Goal: Book appointment/travel/reservation

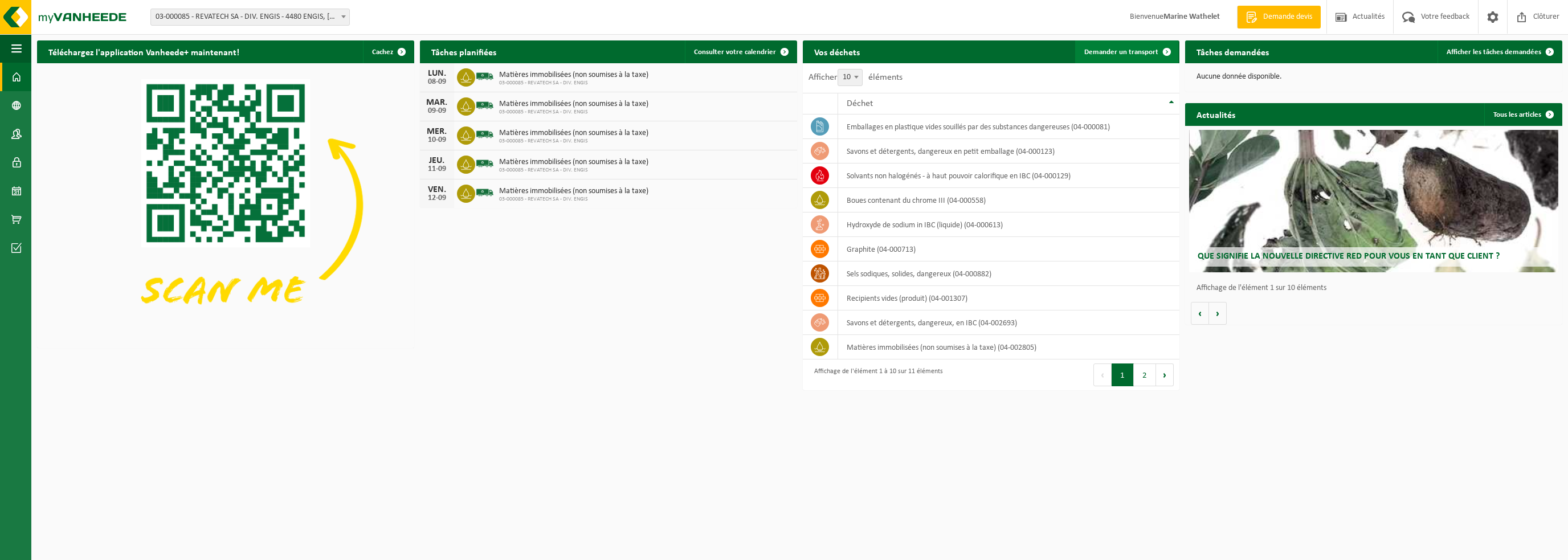
click at [1112, 50] on span "Demander un transport" at bounding box center [1121, 52] width 74 height 7
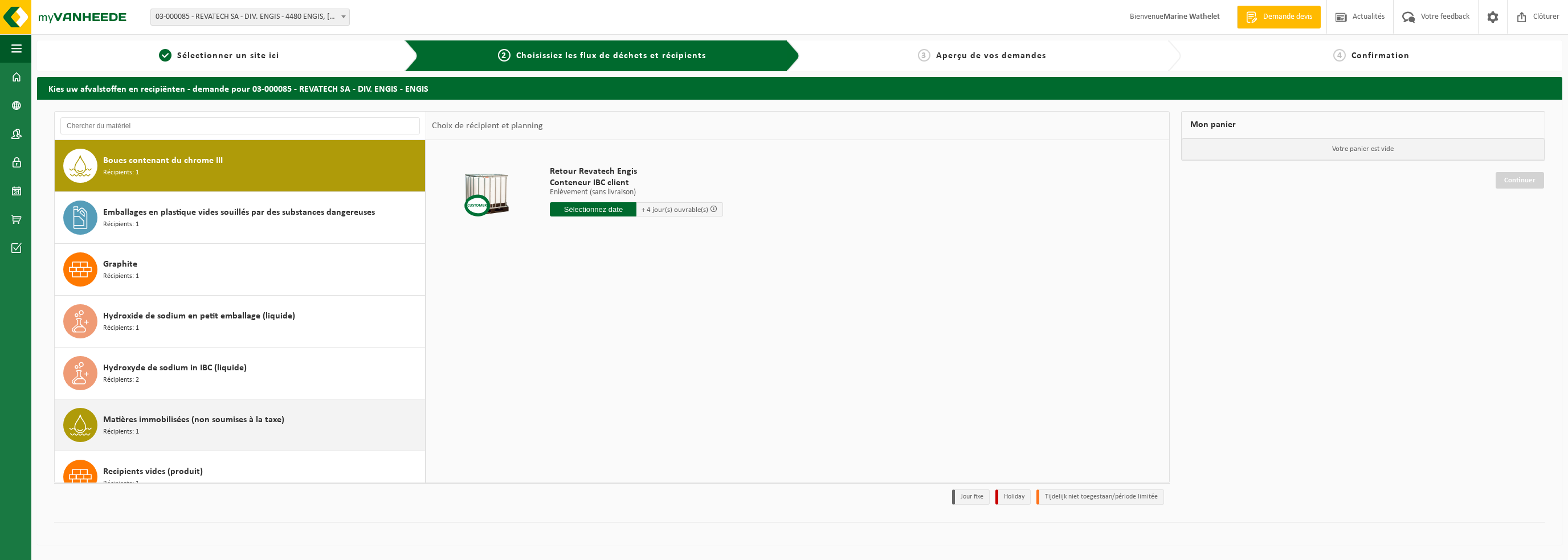
click at [210, 421] on span "Matières immobilisées (non soumises à la taxe)" at bounding box center [193, 420] width 181 height 13
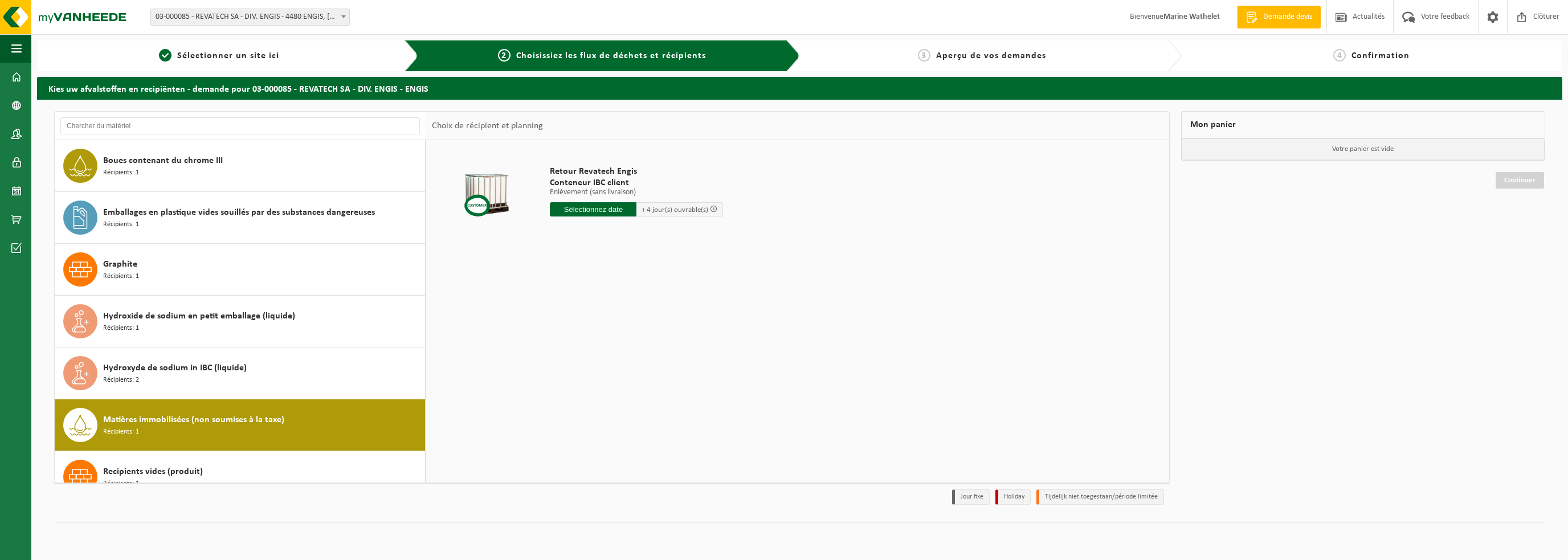
scroll to position [226, 0]
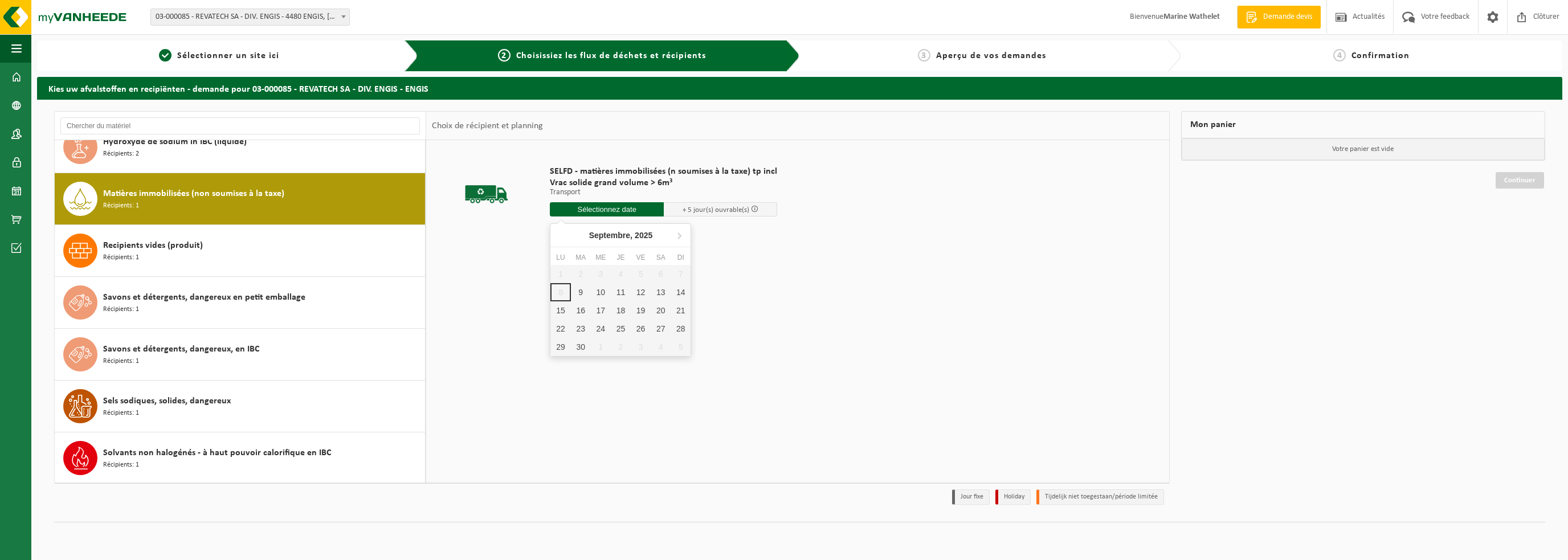
click at [580, 214] on input "text" at bounding box center [607, 209] width 114 height 14
click at [565, 315] on div "15" at bounding box center [560, 310] width 20 height 18
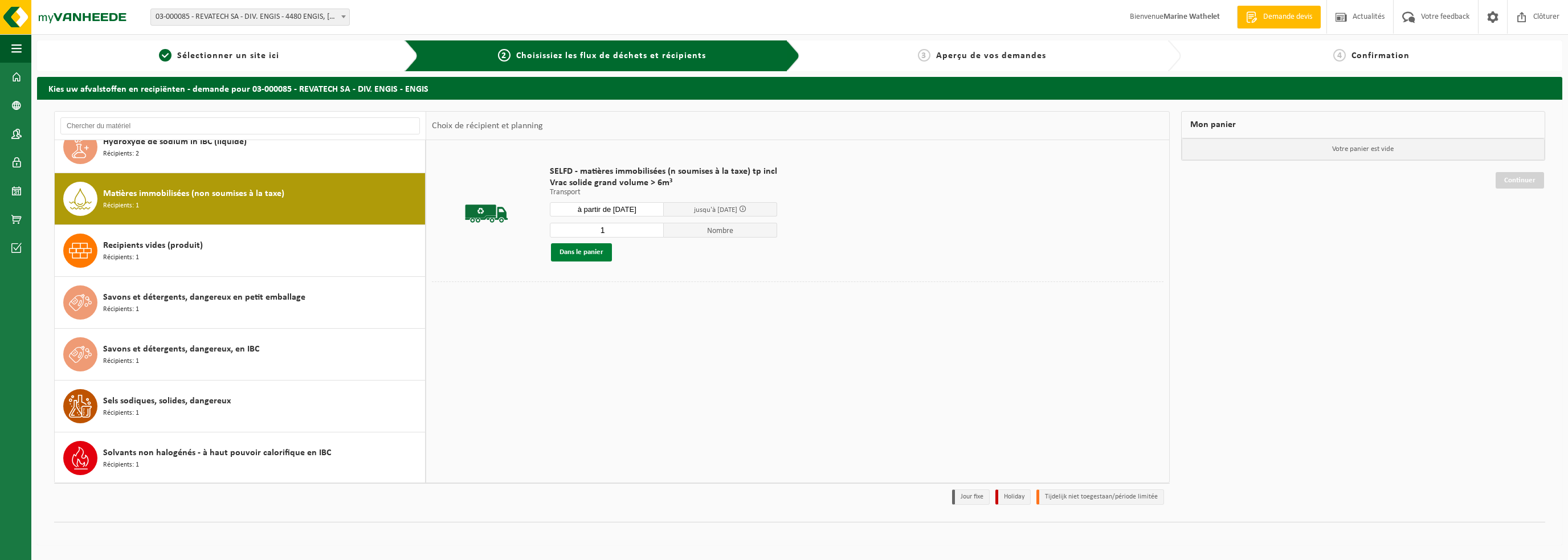
click at [587, 246] on button "Dans le panier" at bounding box center [582, 252] width 61 height 18
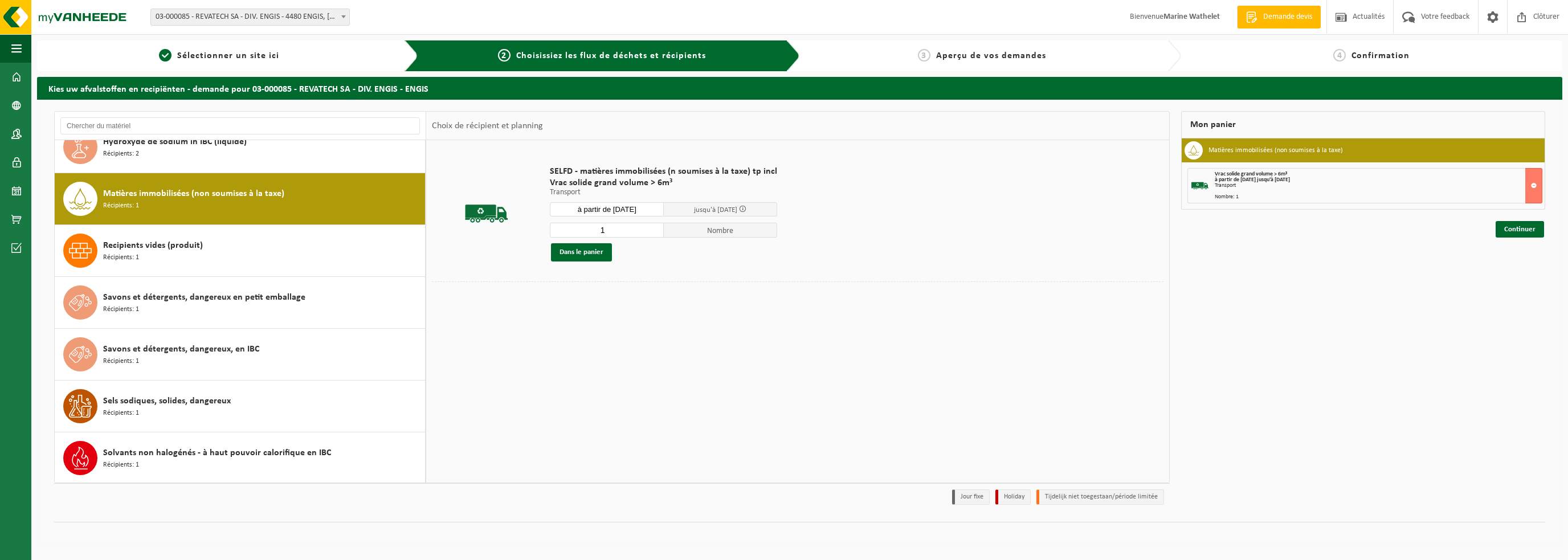
click at [605, 202] on input "à partir de 2025-09-15" at bounding box center [607, 209] width 114 height 14
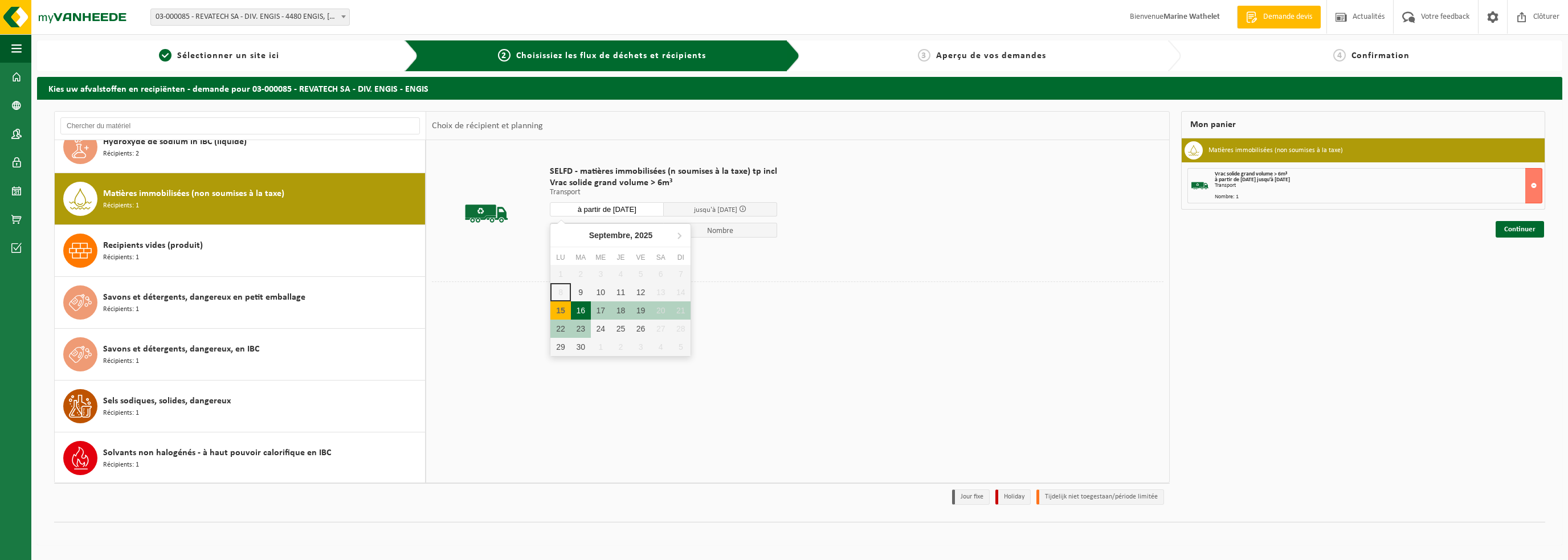
click at [580, 315] on div "16" at bounding box center [581, 310] width 20 height 18
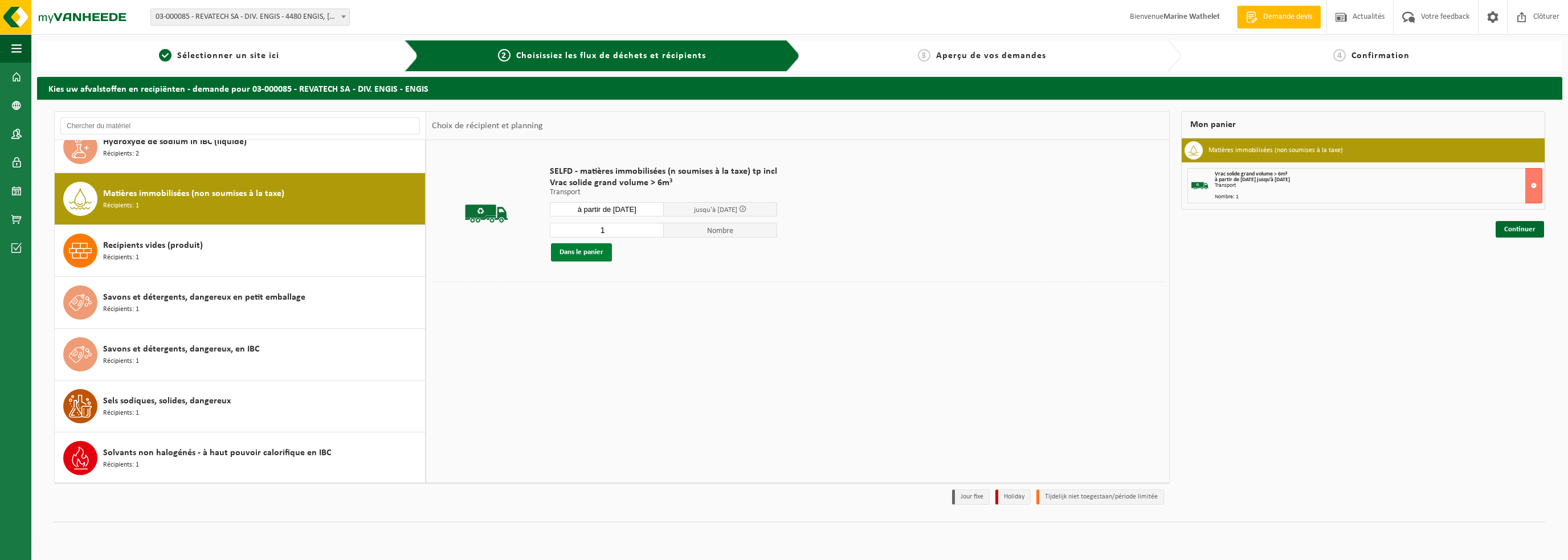
click at [581, 258] on button "Dans le panier" at bounding box center [582, 252] width 61 height 18
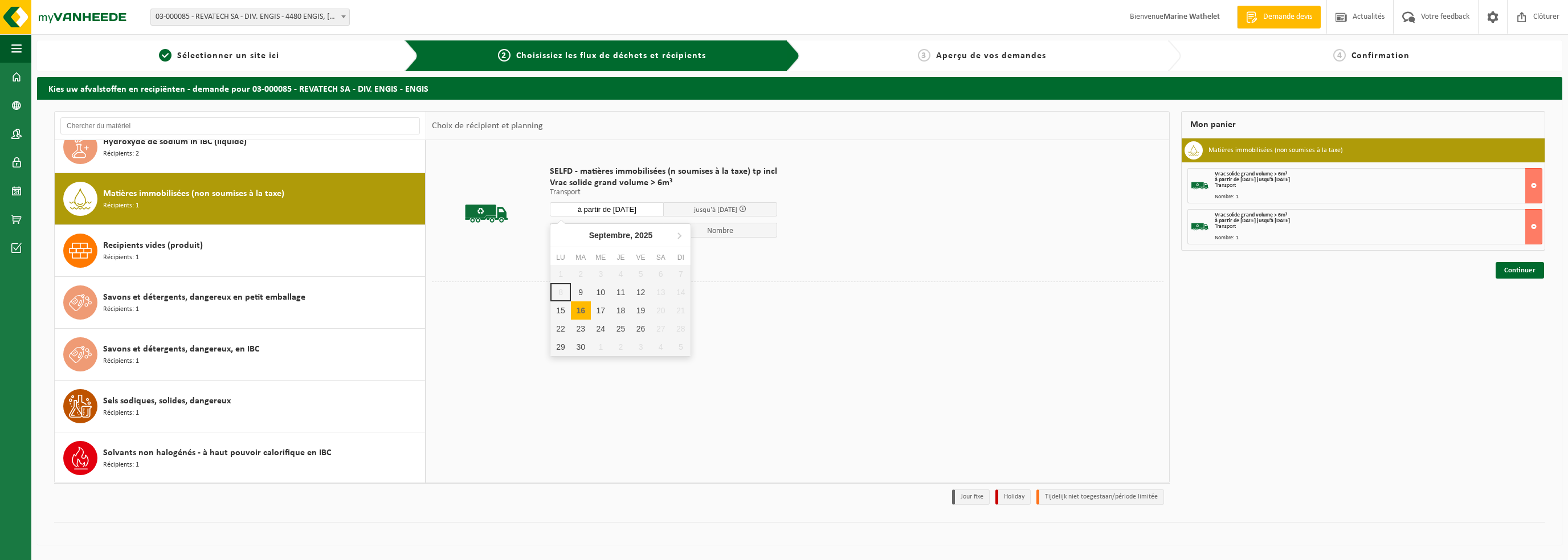
click at [595, 206] on input "à partir de 2025-09-16" at bounding box center [607, 209] width 114 height 14
click at [606, 310] on div "17" at bounding box center [601, 310] width 20 height 18
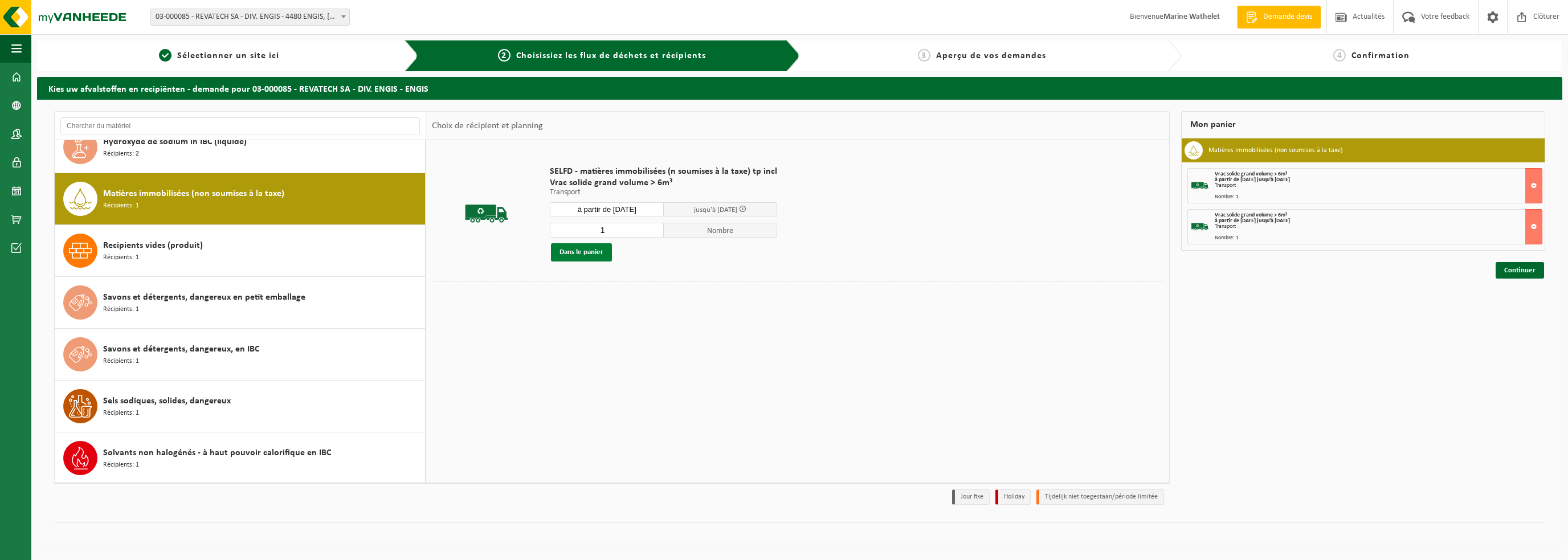
click at [599, 251] on button "Dans le panier" at bounding box center [582, 252] width 61 height 18
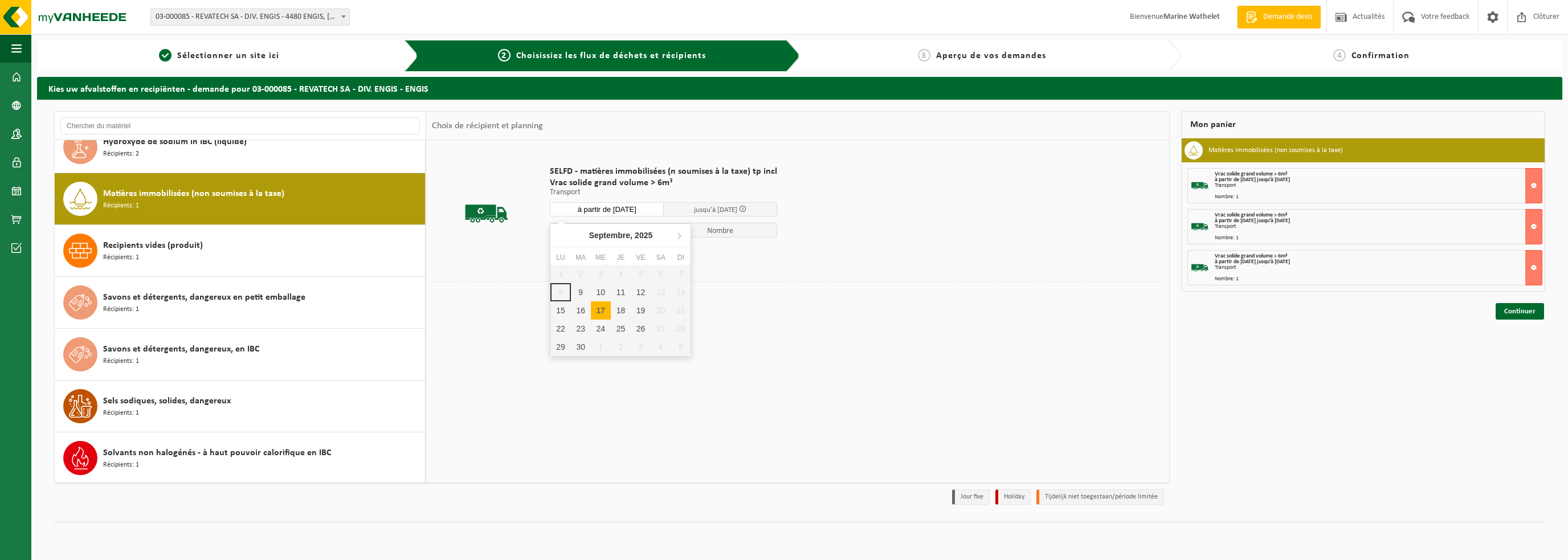
click at [595, 207] on input "à partir de 2025-09-17" at bounding box center [607, 209] width 114 height 14
click at [621, 317] on div "18" at bounding box center [621, 310] width 20 height 18
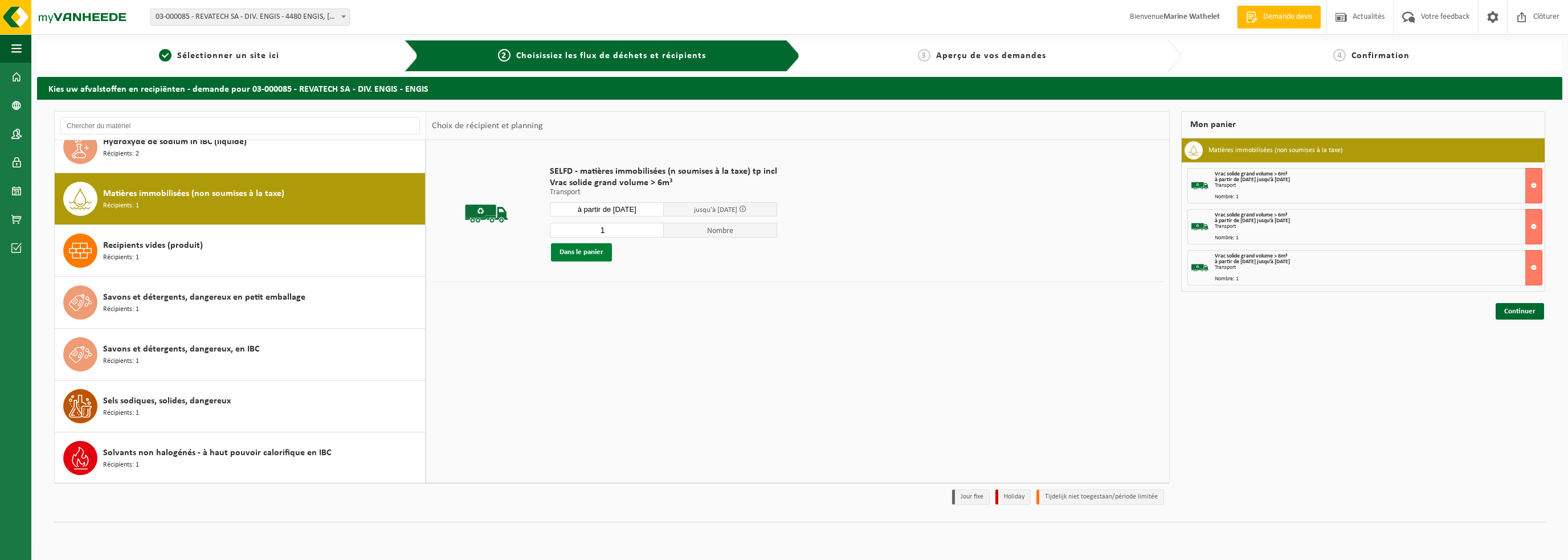
click at [595, 258] on button "Dans le panier" at bounding box center [582, 252] width 61 height 18
click at [601, 211] on input "à partir de 2025-09-18" at bounding box center [607, 209] width 114 height 14
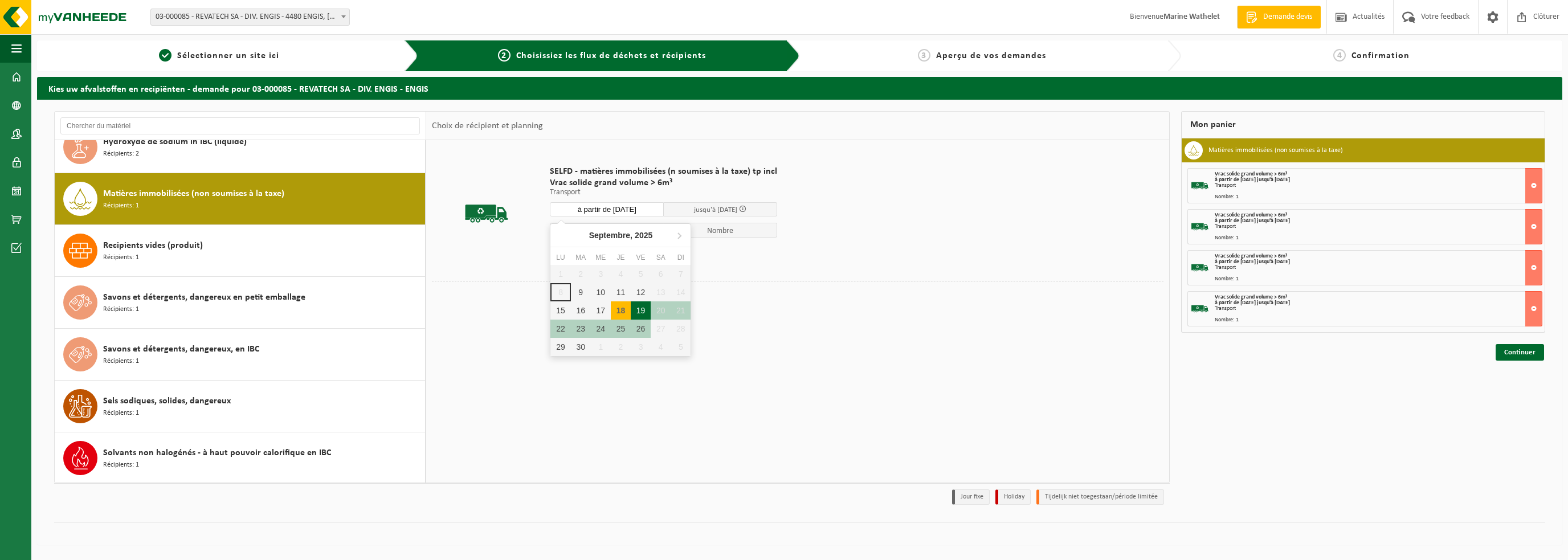
click at [643, 307] on div "19" at bounding box center [640, 310] width 20 height 18
type input "à partir de 2025-09-19"
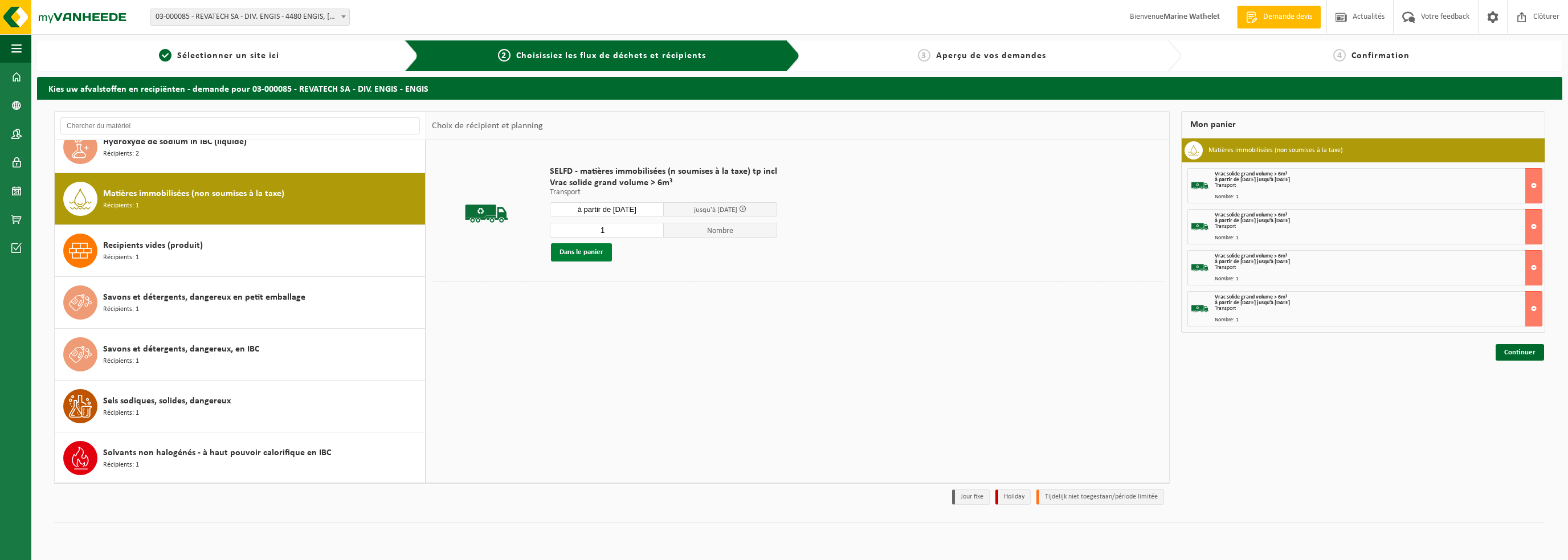
click at [593, 248] on button "Dans le panier" at bounding box center [582, 252] width 61 height 18
click at [1507, 391] on link "Continuer" at bounding box center [1520, 393] width 48 height 17
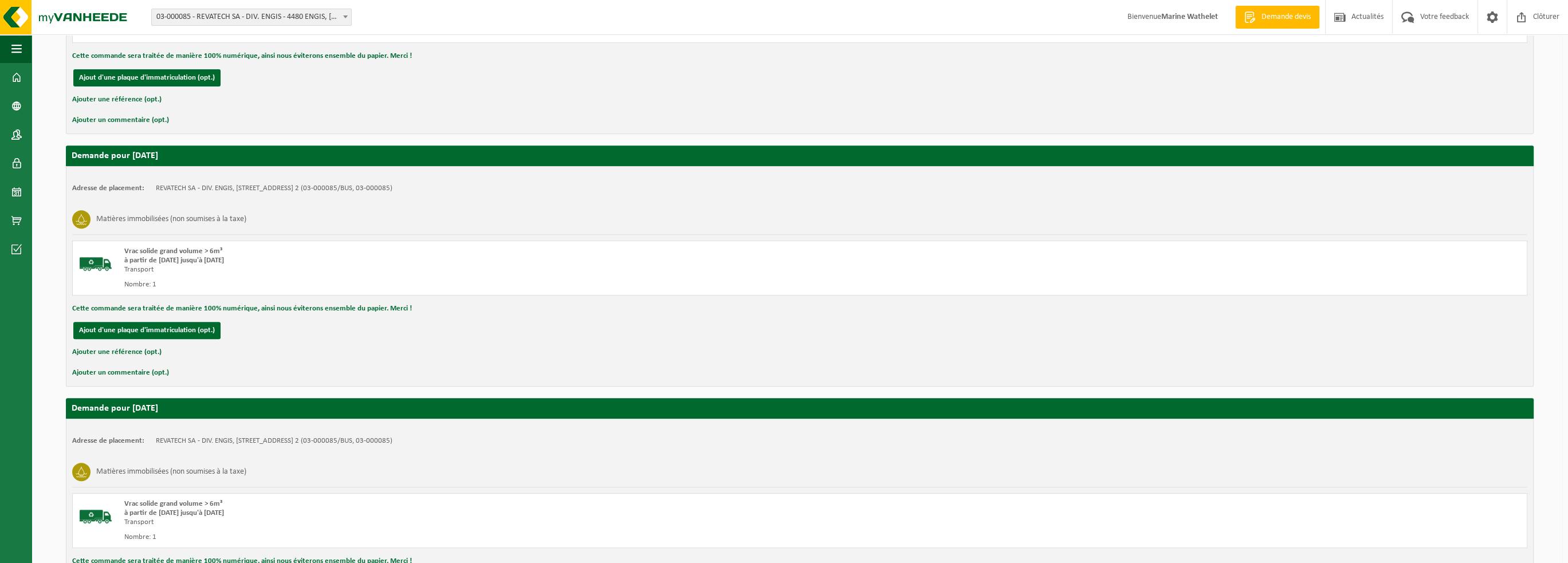
scroll to position [979, 0]
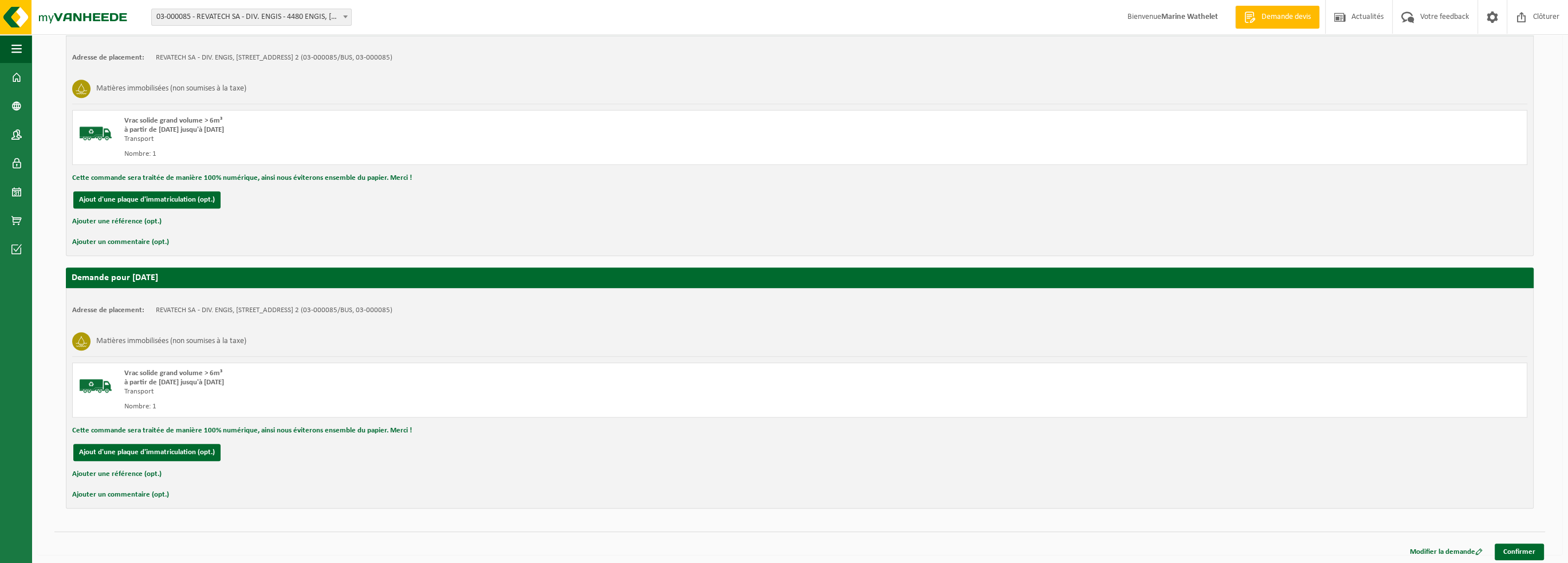
click at [1529, 538] on div "Modifier la demande Confirmer" at bounding box center [800, 538] width 1491 height 12
click at [1518, 546] on link "Confirmer" at bounding box center [1519, 551] width 49 height 17
